Goal: Information Seeking & Learning: Learn about a topic

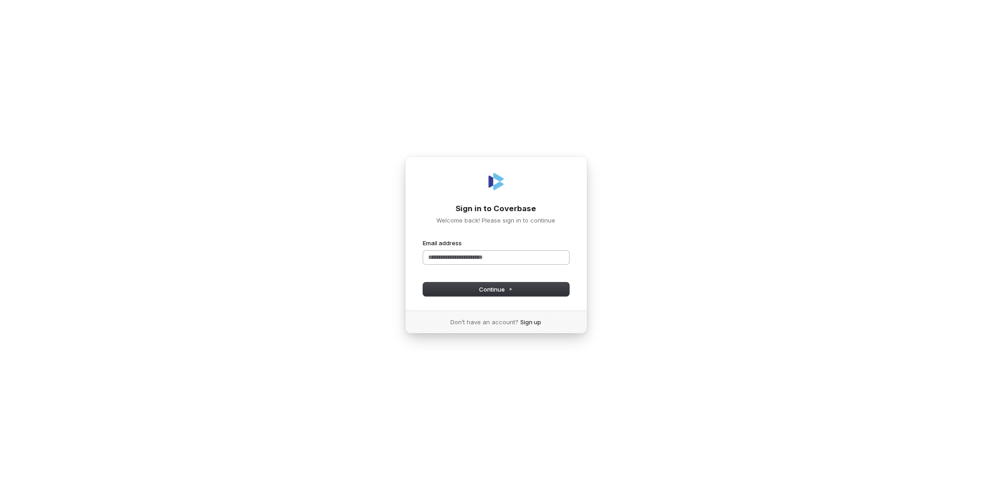
click at [449, 260] on input "Email address" at bounding box center [496, 257] width 146 height 14
click at [472, 289] on button "Continue" at bounding box center [496, 289] width 146 height 14
type input "**********"
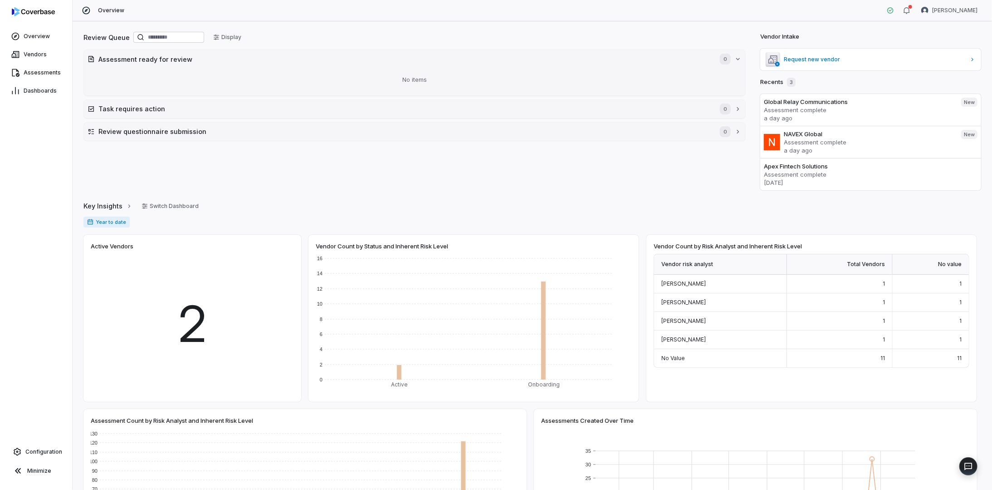
click at [643, 460] on rect at bounding box center [756, 498] width 320 height 95
click at [35, 89] on span "Dashboards" at bounding box center [40, 90] width 33 height 7
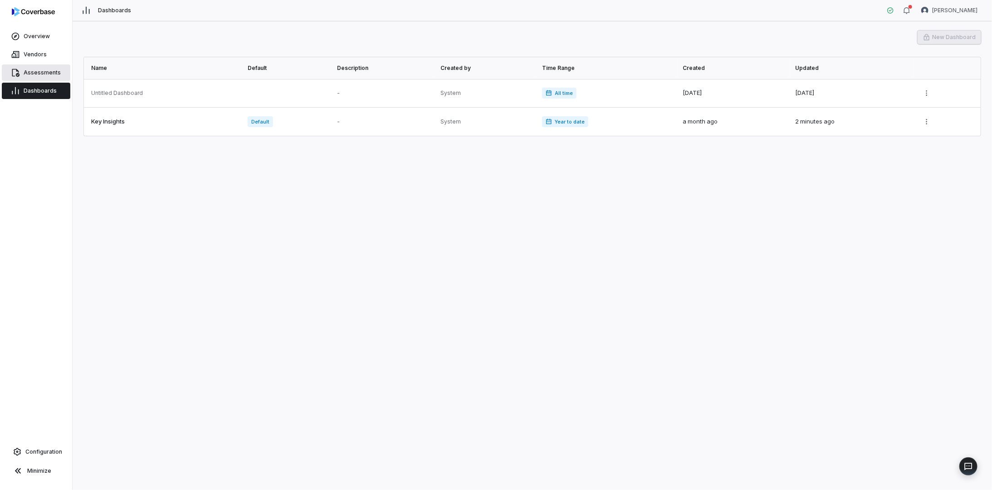
click at [35, 75] on span "Assessments" at bounding box center [42, 72] width 37 height 7
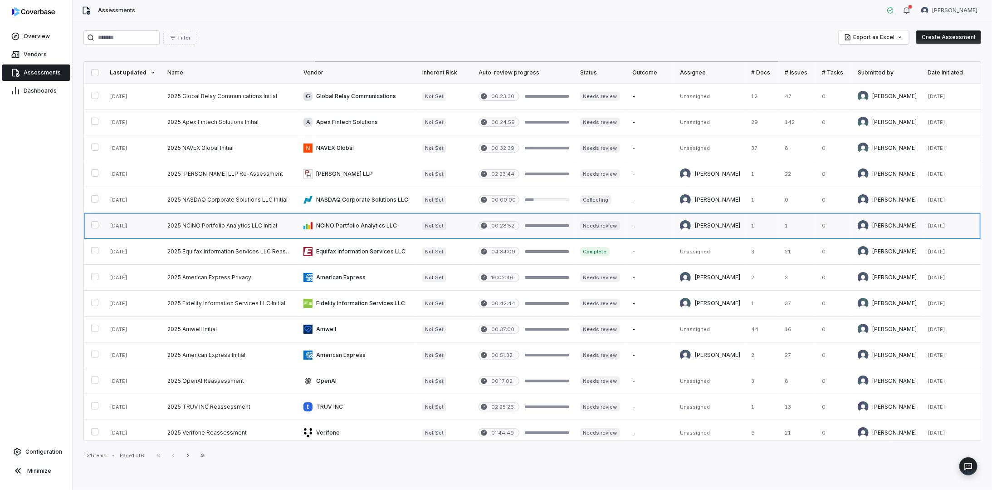
click at [230, 225] on link at bounding box center [230, 225] width 136 height 25
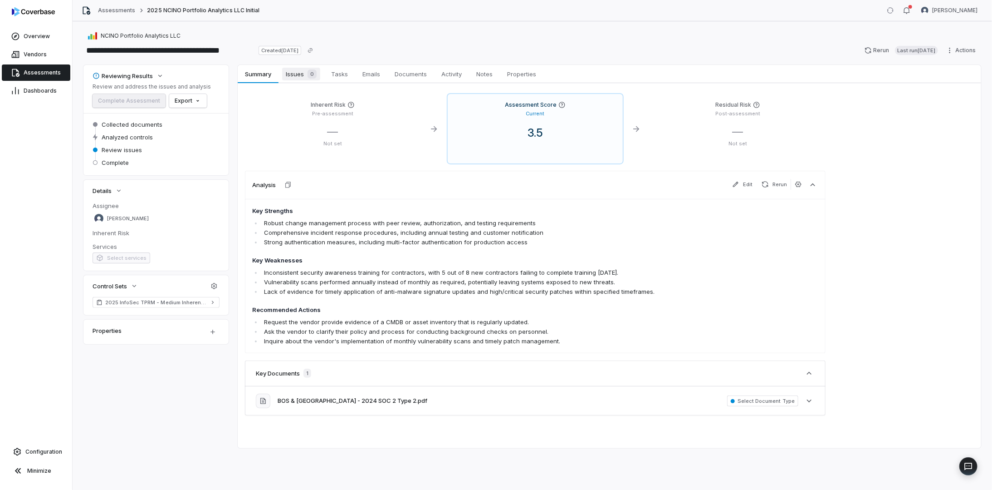
click at [302, 74] on span "Issues 0" at bounding box center [301, 74] width 38 height 13
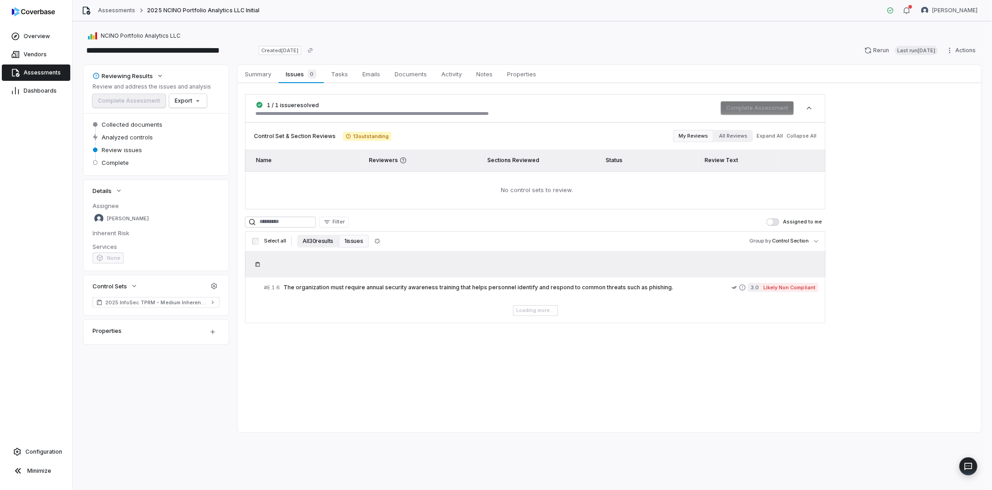
click at [314, 240] on button "All 30 results" at bounding box center [318, 241] width 42 height 13
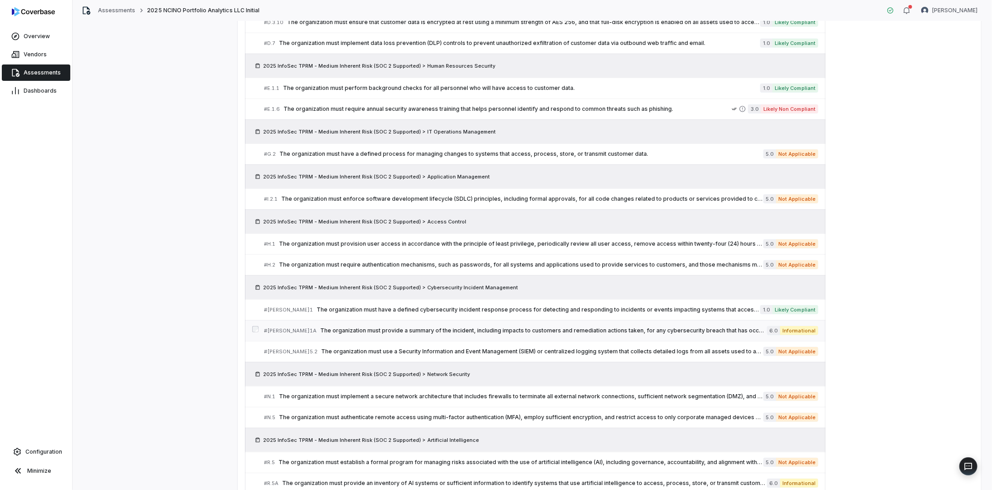
scroll to position [378, 0]
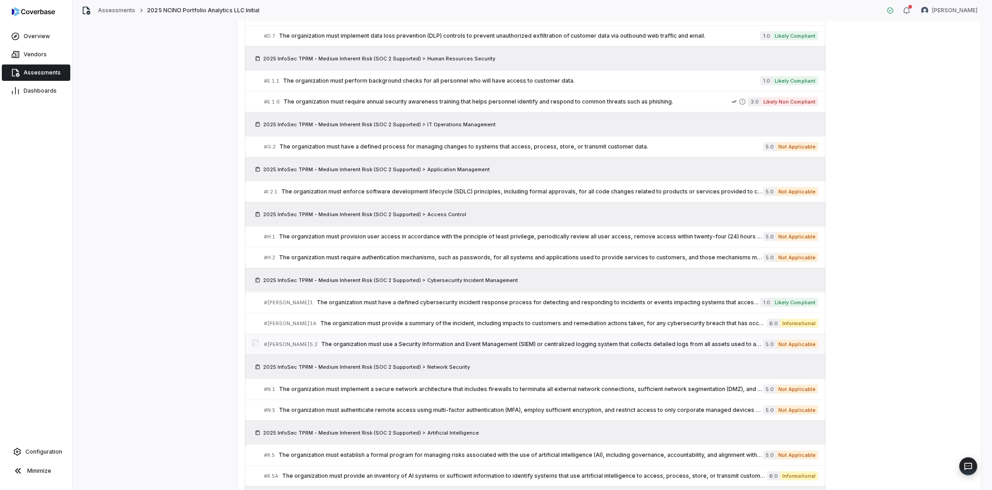
click at [343, 339] on div "# [PERSON_NAME]5.2 The organization must use a Security Information and Event M…" at bounding box center [514, 344] width 500 height 10
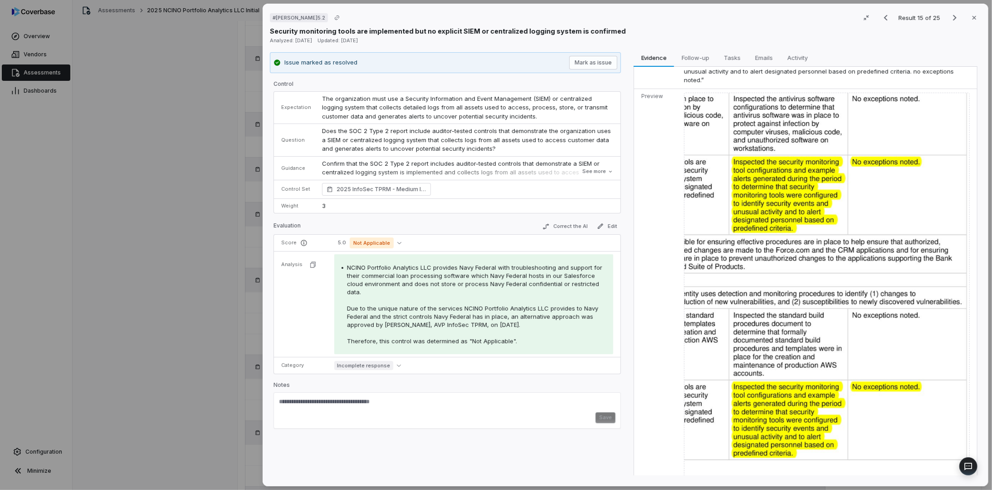
scroll to position [60, 0]
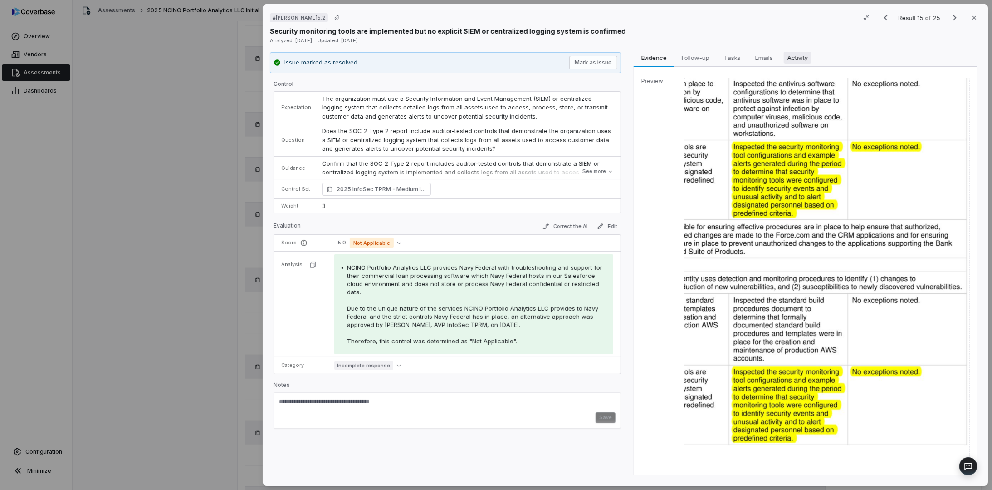
click at [789, 60] on span "Activity" at bounding box center [798, 58] width 28 height 12
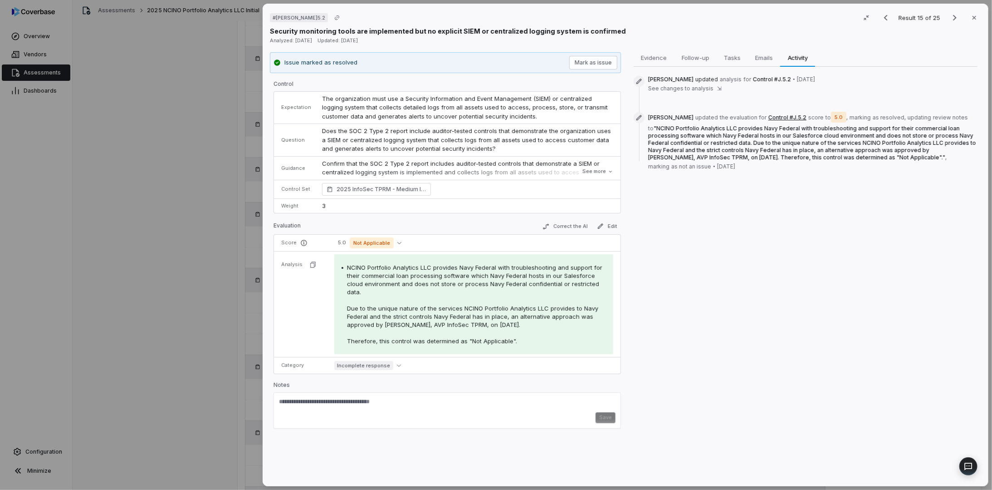
click at [705, 88] on span "See changes to analysis" at bounding box center [680, 88] width 65 height 7
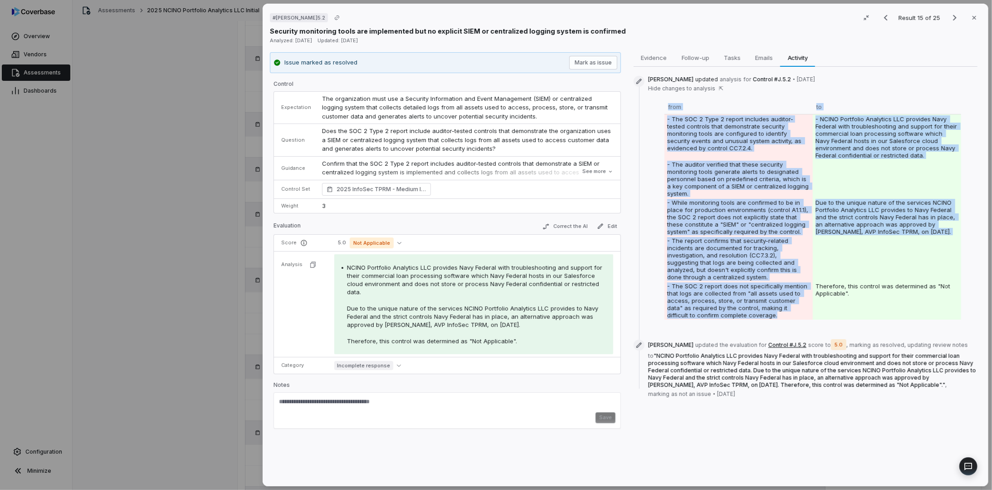
drag, startPoint x: 749, startPoint y: 315, endPoint x: 657, endPoint y: 267, distance: 103.1
click at [657, 267] on div "from to - The SOC 2 Type 2 report includes auditor-tested controls that demonst…" at bounding box center [812, 209] width 329 height 220
drag, startPoint x: 658, startPoint y: 267, endPoint x: 717, endPoint y: 311, distance: 74.0
click at [717, 311] on td "- The SOC 2 report does not specifically mention that logs are collected from "…" at bounding box center [739, 300] width 148 height 38
click at [754, 313] on td "- The SOC 2 report does not specifically mention that logs are collected from "…" at bounding box center [739, 300] width 148 height 38
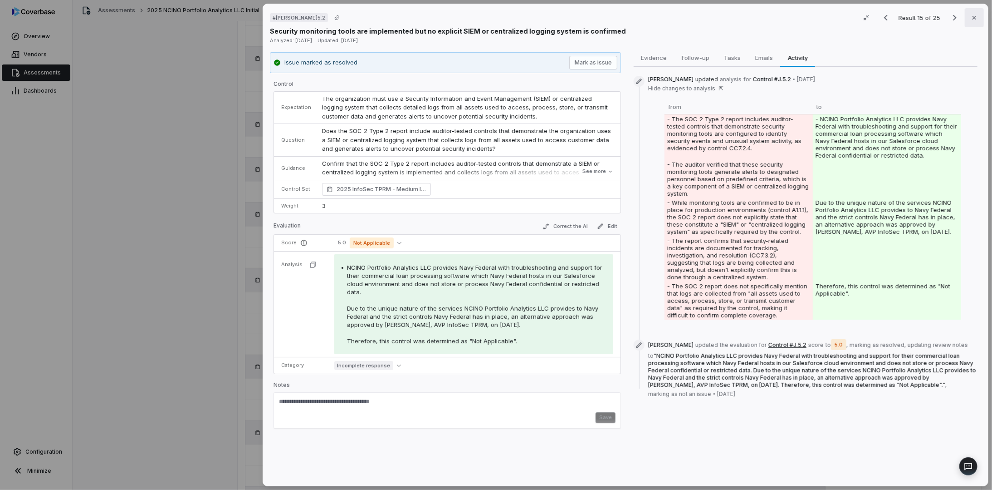
click at [971, 14] on icon "button" at bounding box center [974, 17] width 7 height 7
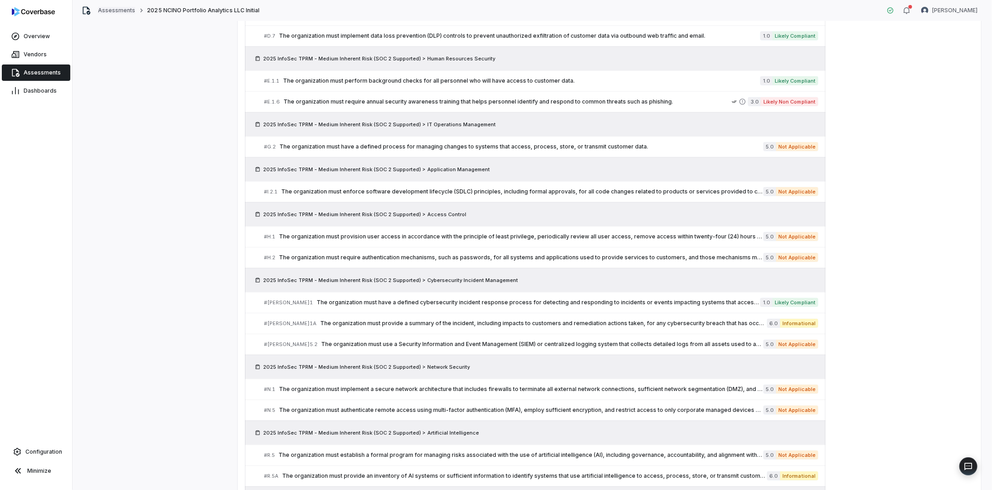
click at [107, 10] on link "Assessments" at bounding box center [116, 10] width 37 height 7
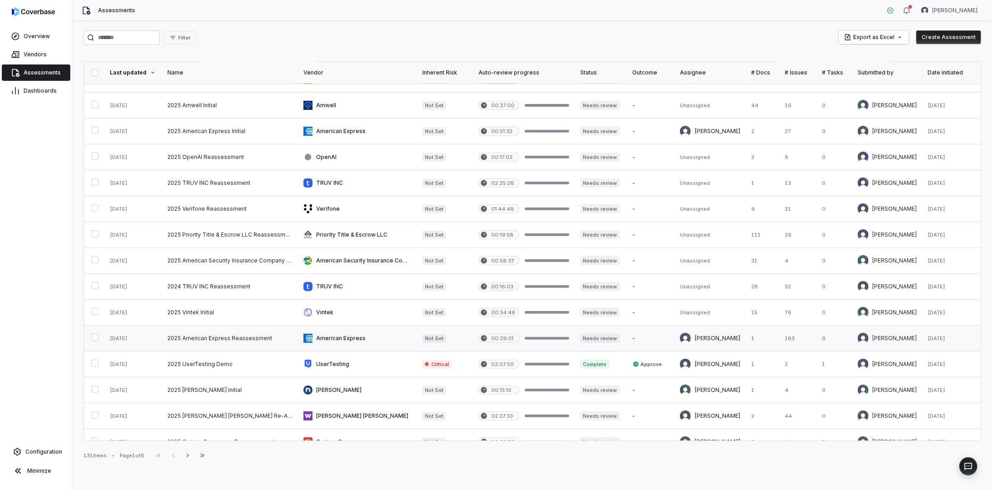
scroll to position [284, 0]
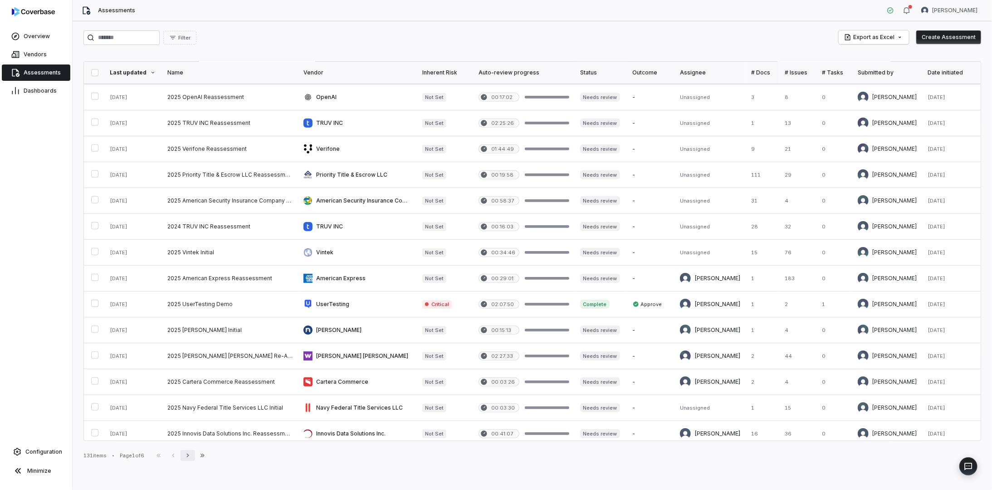
click at [195, 454] on button "Next" at bounding box center [188, 455] width 15 height 11
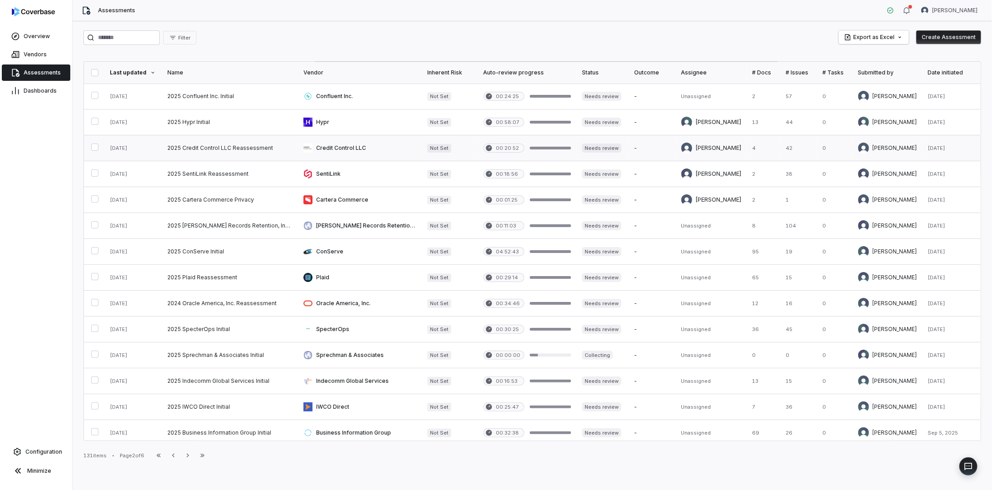
click at [205, 148] on link at bounding box center [230, 147] width 136 height 25
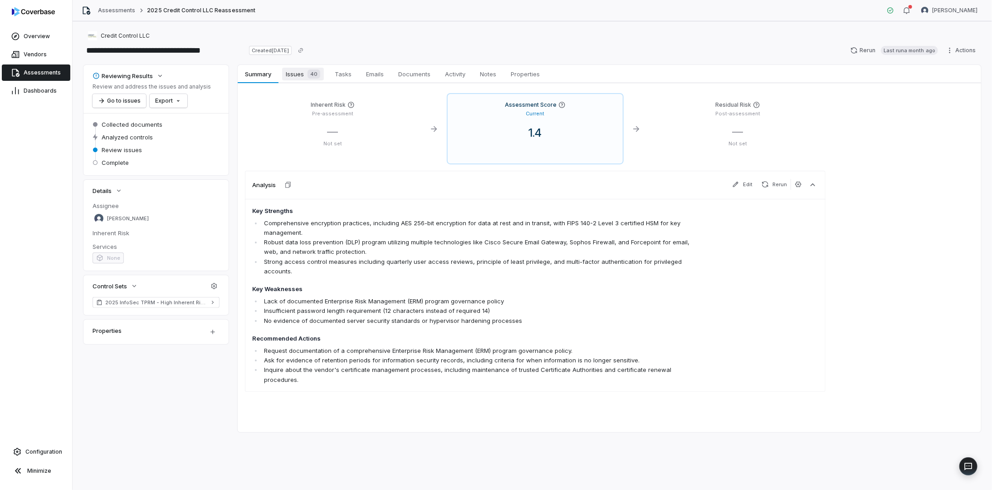
click at [287, 75] on span "Issues 40" at bounding box center [303, 74] width 42 height 13
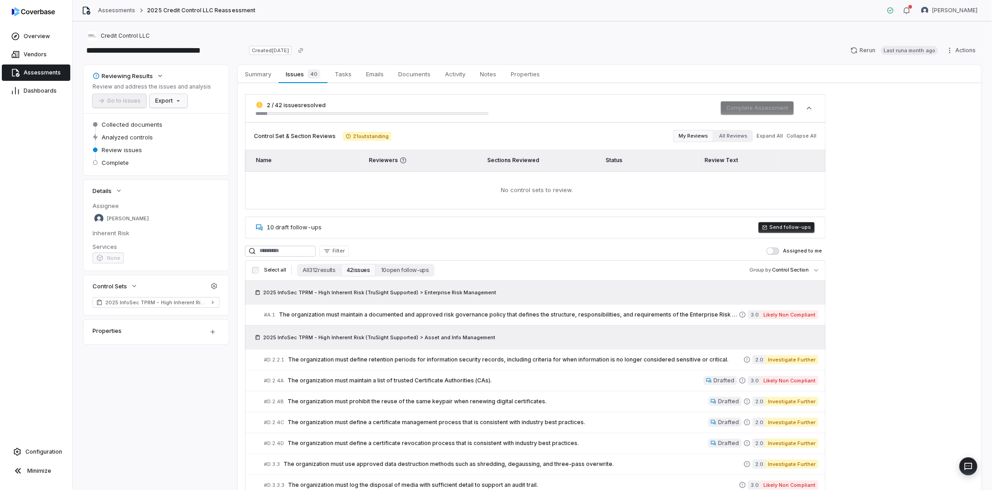
click at [173, 103] on html "**********" at bounding box center [496, 245] width 992 height 490
click at [175, 134] on div "Export as Excel" at bounding box center [184, 134] width 64 height 15
